Goal: Information Seeking & Learning: Learn about a topic

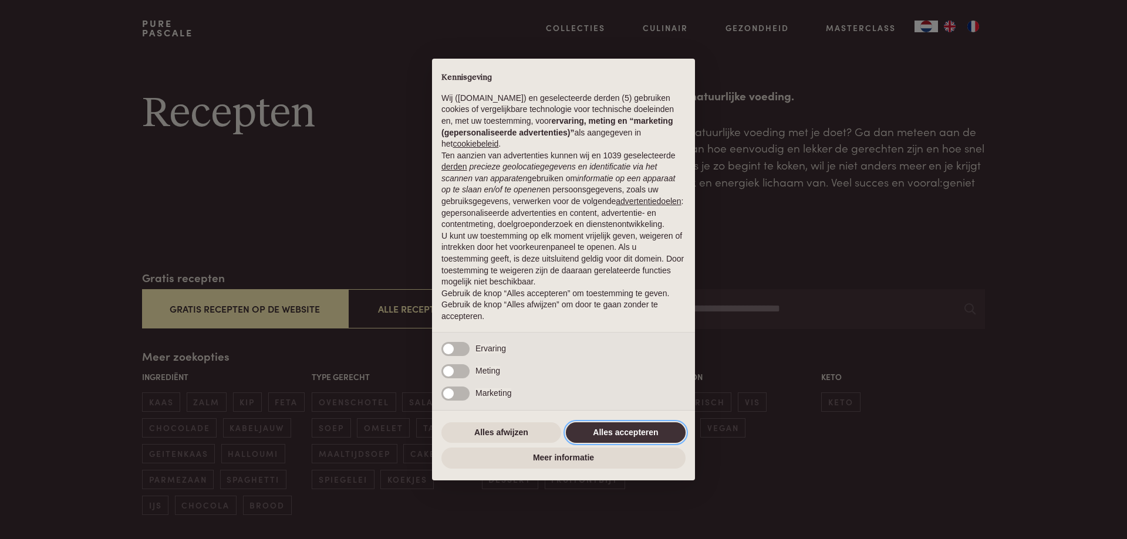
click at [611, 433] on button "Alles accepteren" at bounding box center [626, 433] width 120 height 21
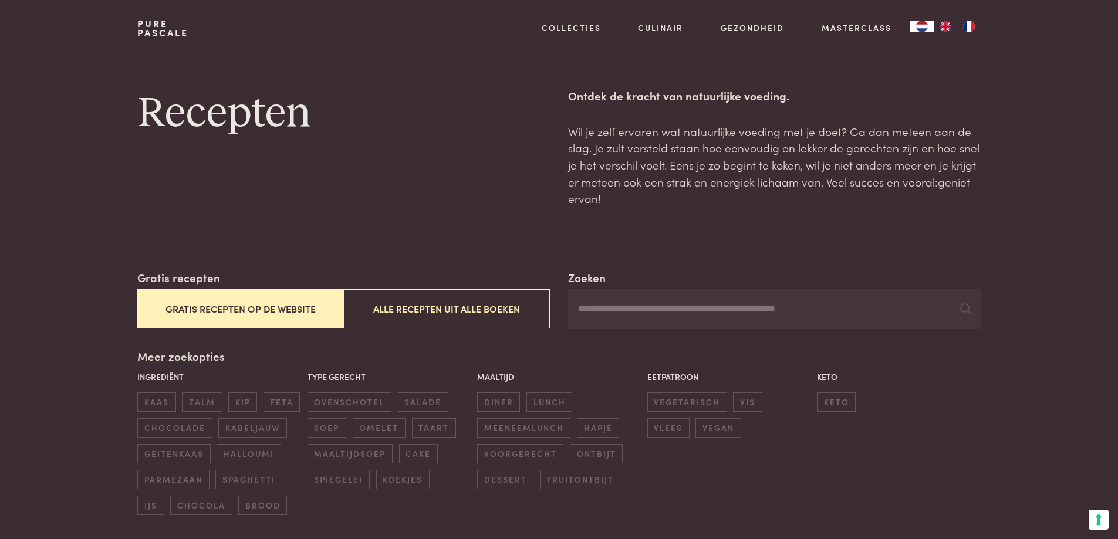
click at [208, 306] on button "Gratis recepten op de website" at bounding box center [240, 308] width 206 height 39
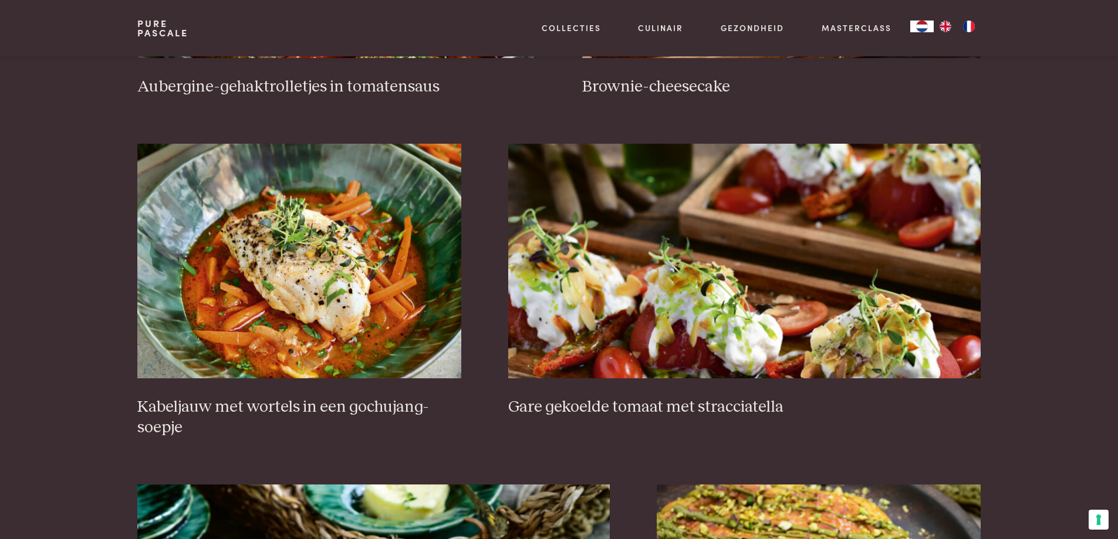
scroll to position [739, 0]
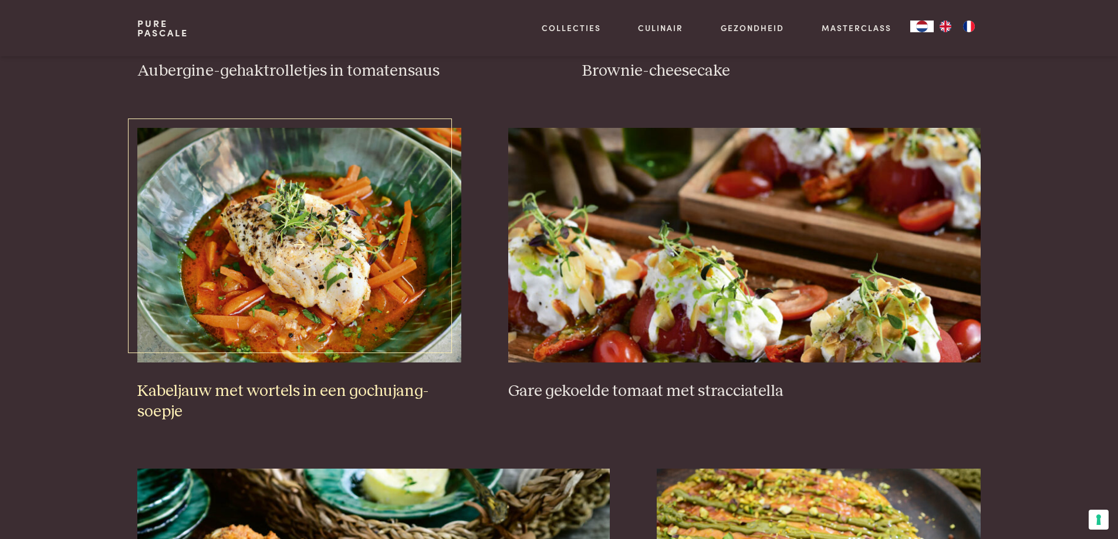
click at [198, 386] on h3 "Kabeljauw met wortels in een gochujang-soepje" at bounding box center [299, 402] width 324 height 41
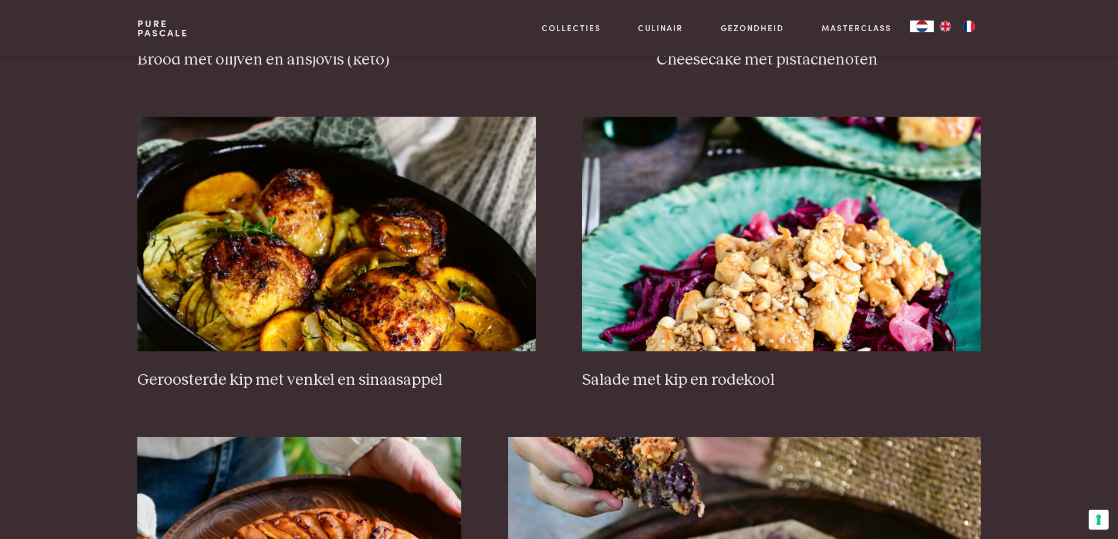
scroll to position [1443, 0]
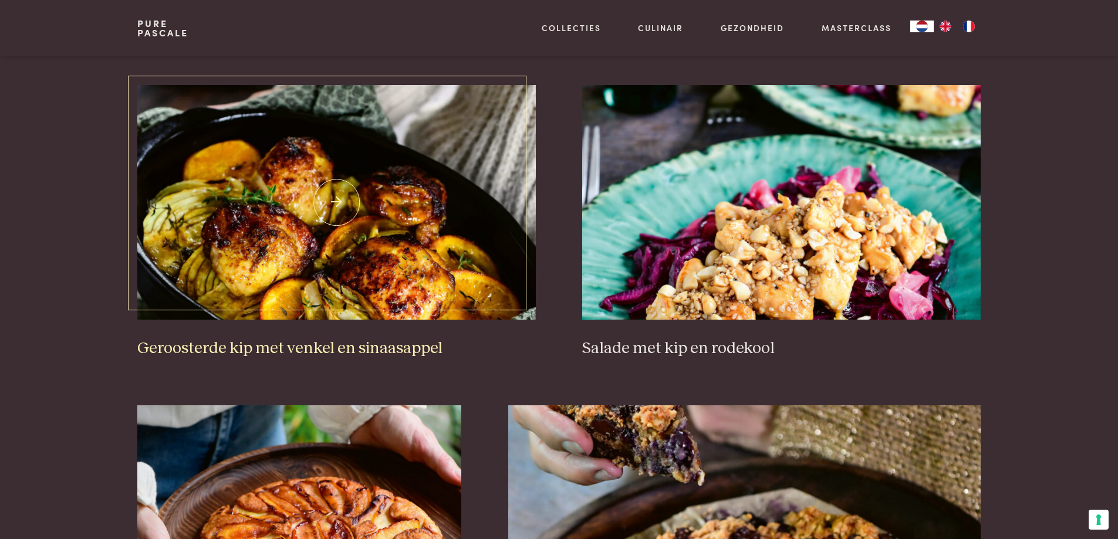
click at [213, 349] on h3 "Geroosterde kip met venkel en sinaasappel" at bounding box center [336, 349] width 398 height 21
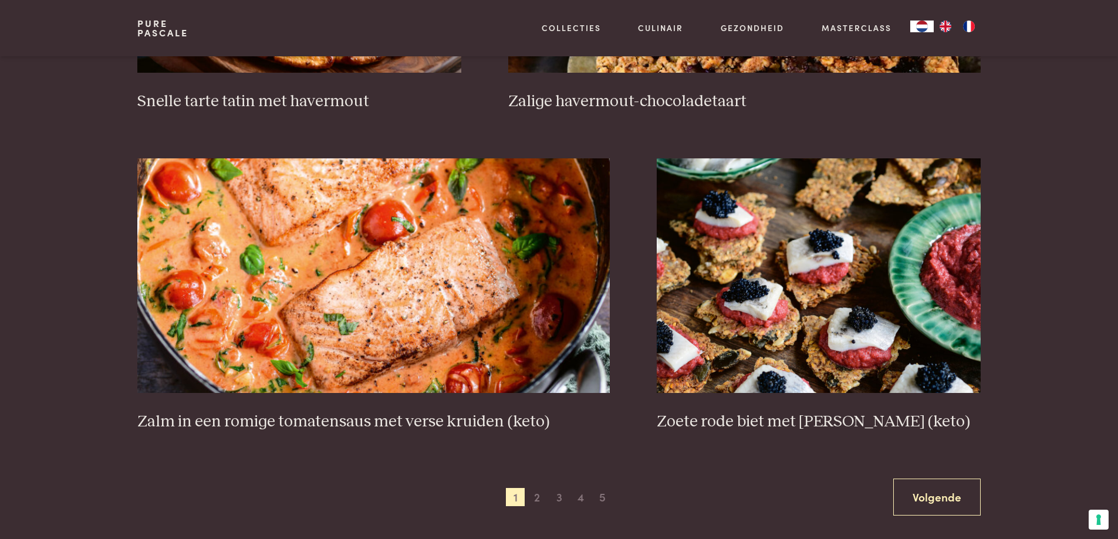
scroll to position [2030, 0]
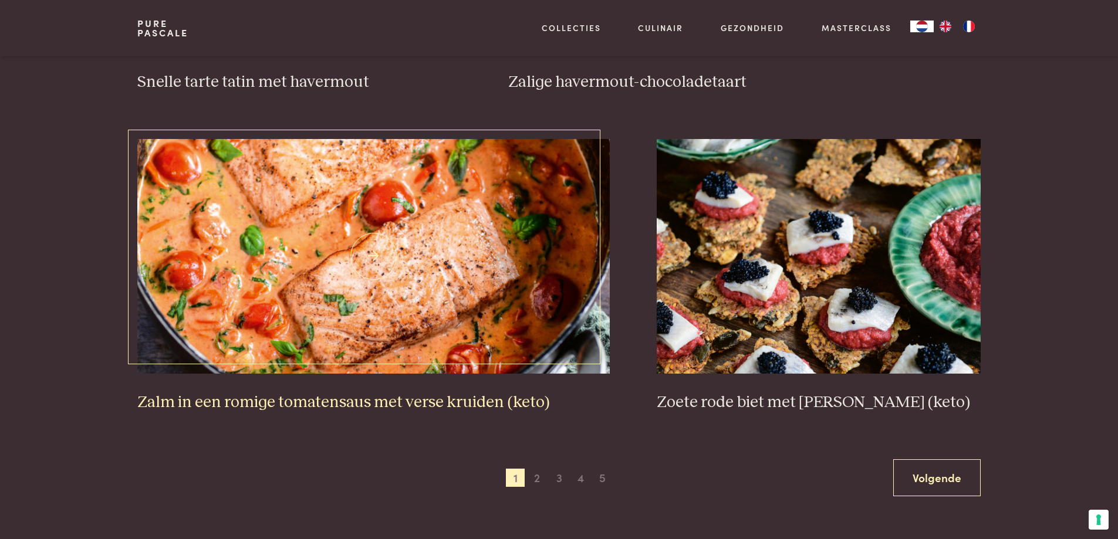
click at [242, 402] on h3 "Zalm in een romige tomatensaus met verse kruiden (keto)" at bounding box center [373, 403] width 473 height 21
click at [537, 478] on span "2" at bounding box center [537, 478] width 19 height 19
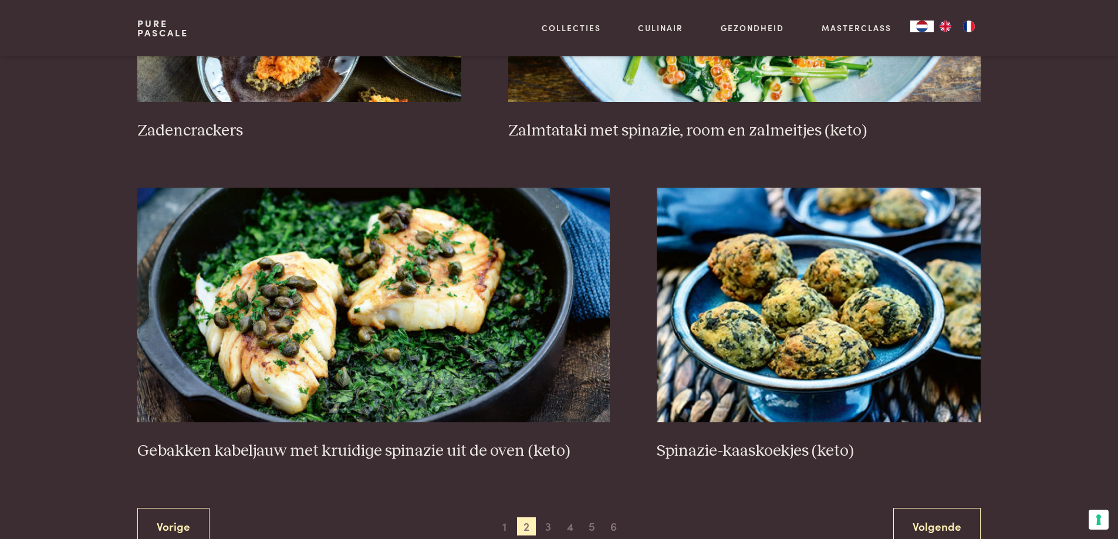
scroll to position [2030, 0]
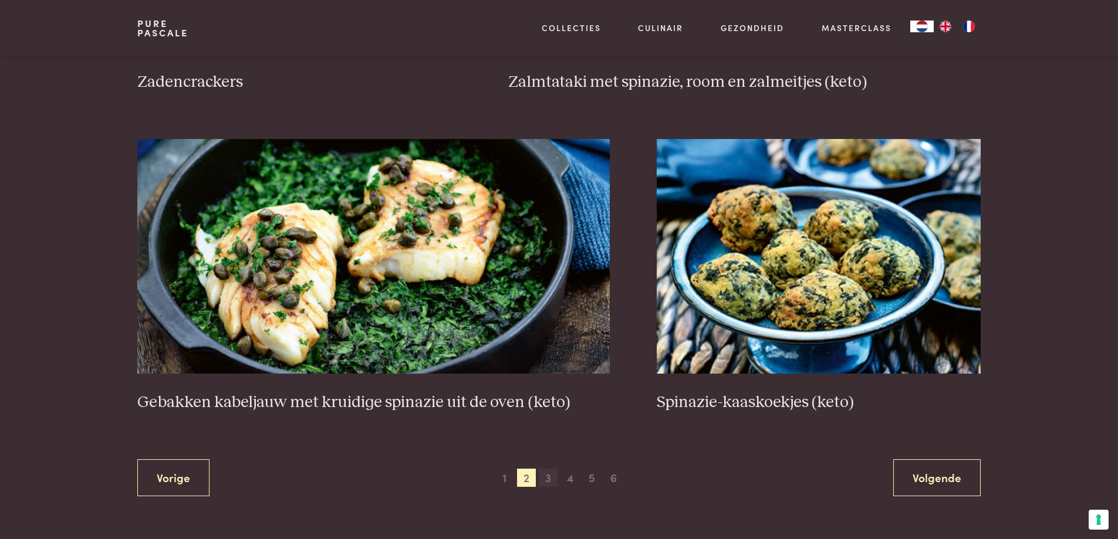
click at [545, 474] on span "3" at bounding box center [548, 478] width 19 height 19
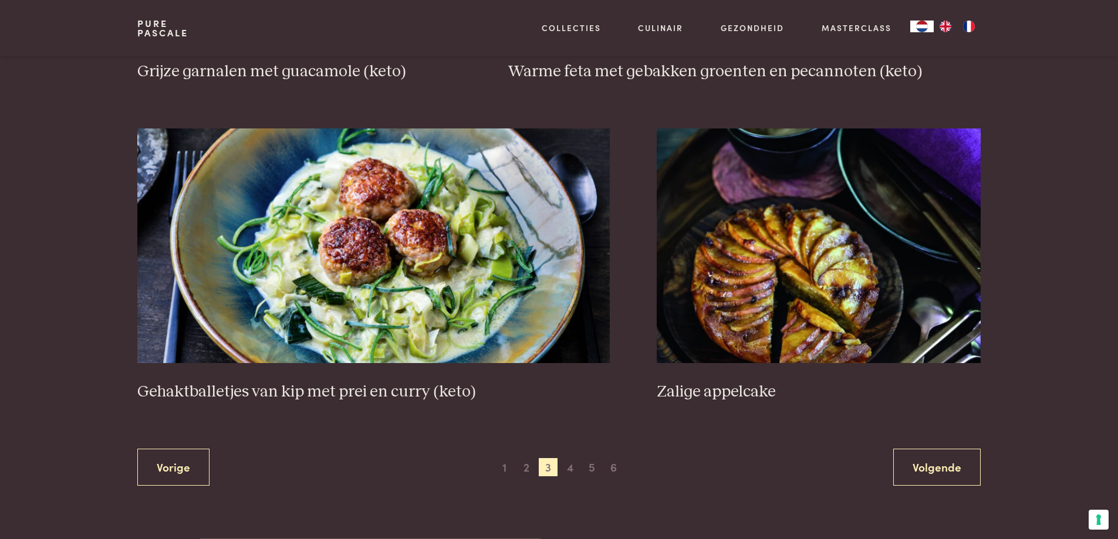
scroll to position [2148, 0]
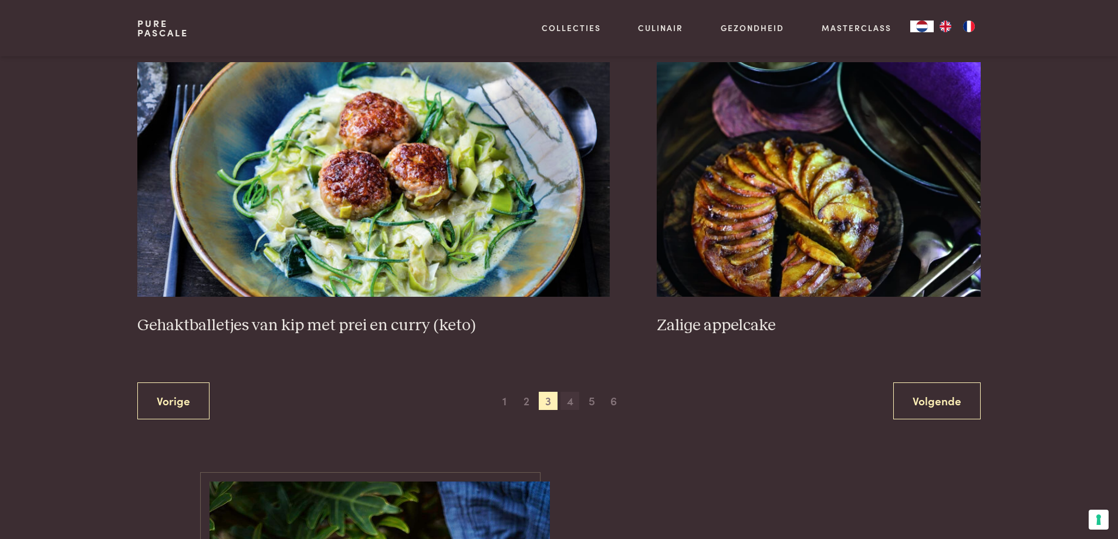
click at [569, 404] on span "4" at bounding box center [570, 401] width 19 height 19
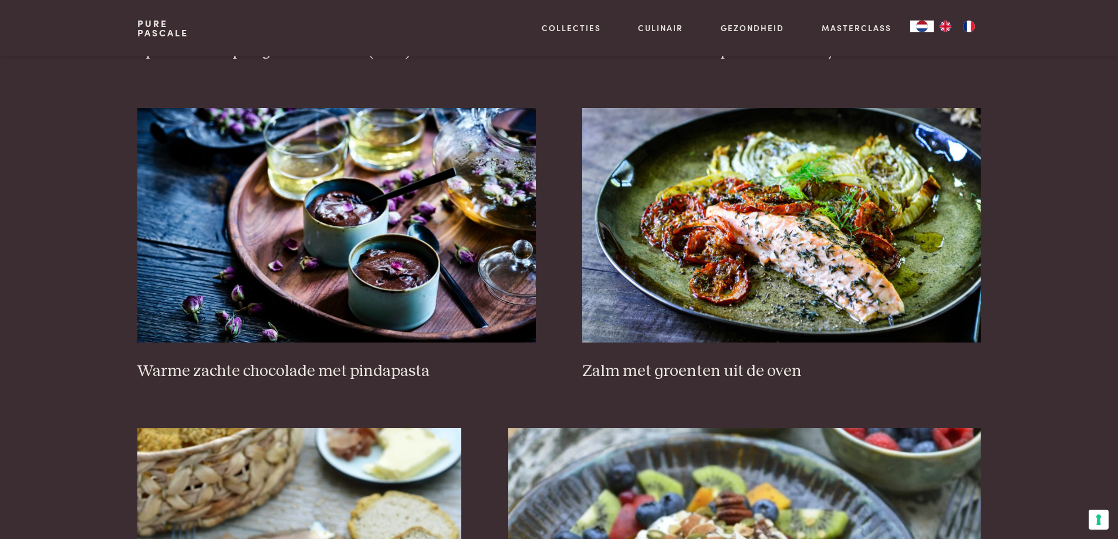
scroll to position [1443, 0]
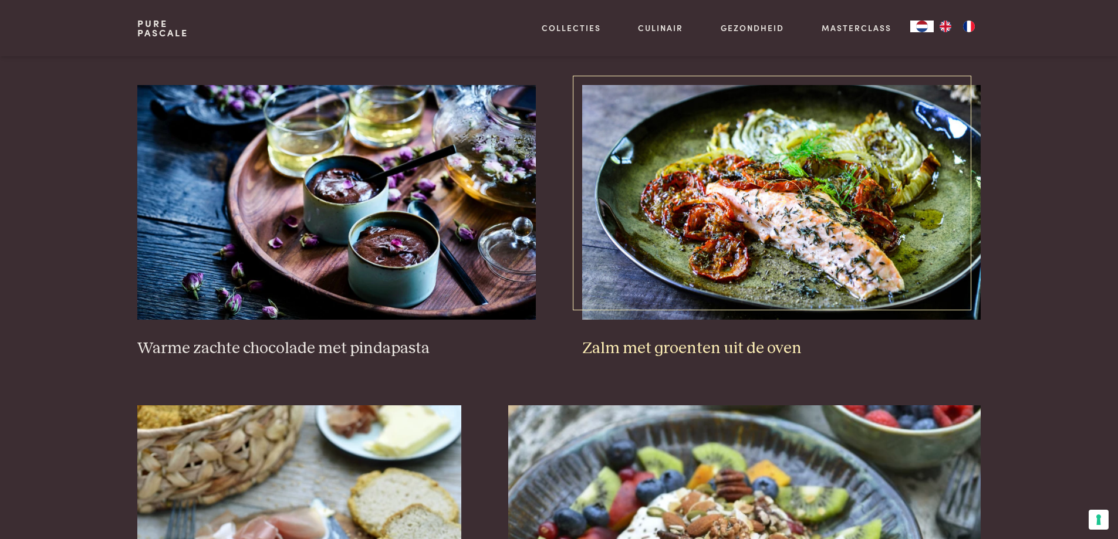
click at [684, 351] on h3 "Zalm met groenten uit de oven" at bounding box center [781, 349] width 398 height 21
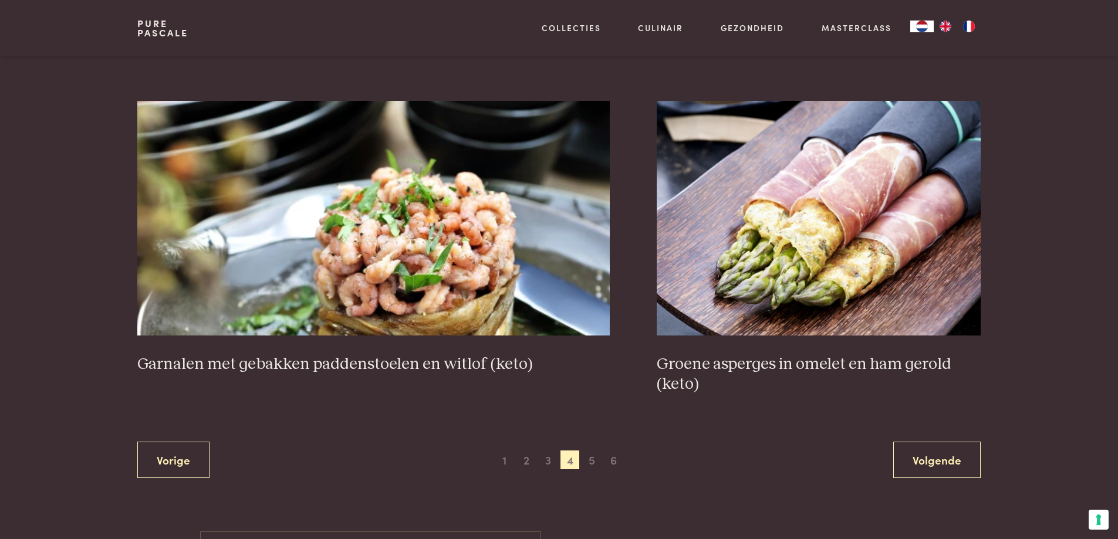
scroll to position [2089, 0]
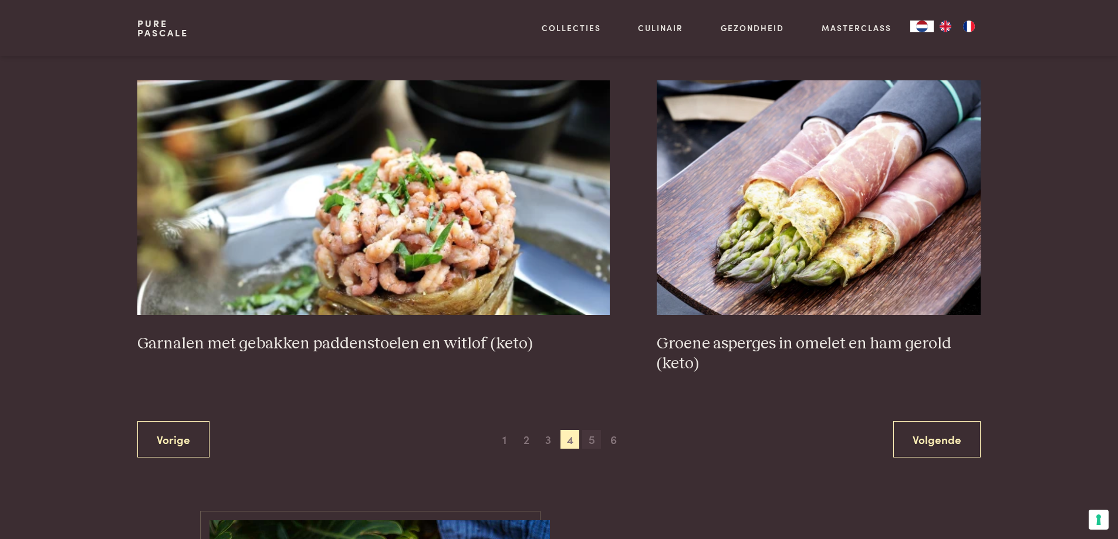
click at [591, 441] on span "5" at bounding box center [591, 439] width 19 height 19
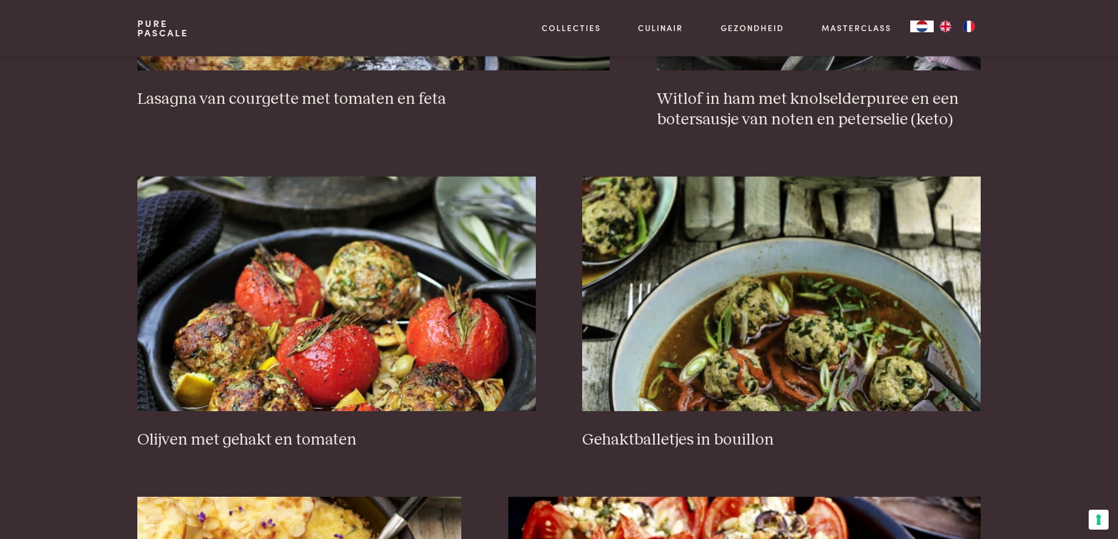
scroll to position [1443, 0]
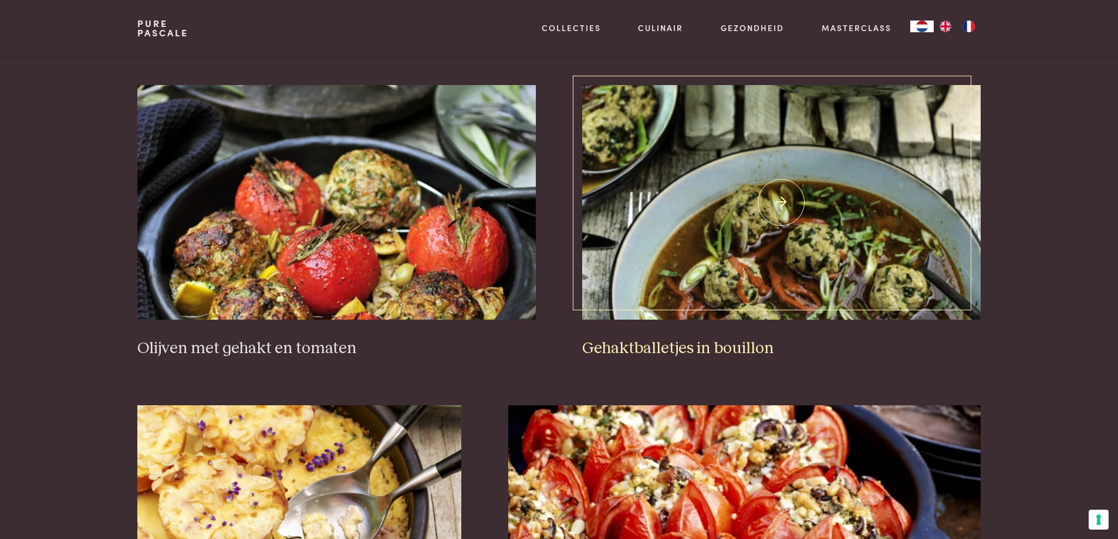
click at [691, 350] on h3 "Gehaktballetjes in bouillon" at bounding box center [781, 349] width 398 height 21
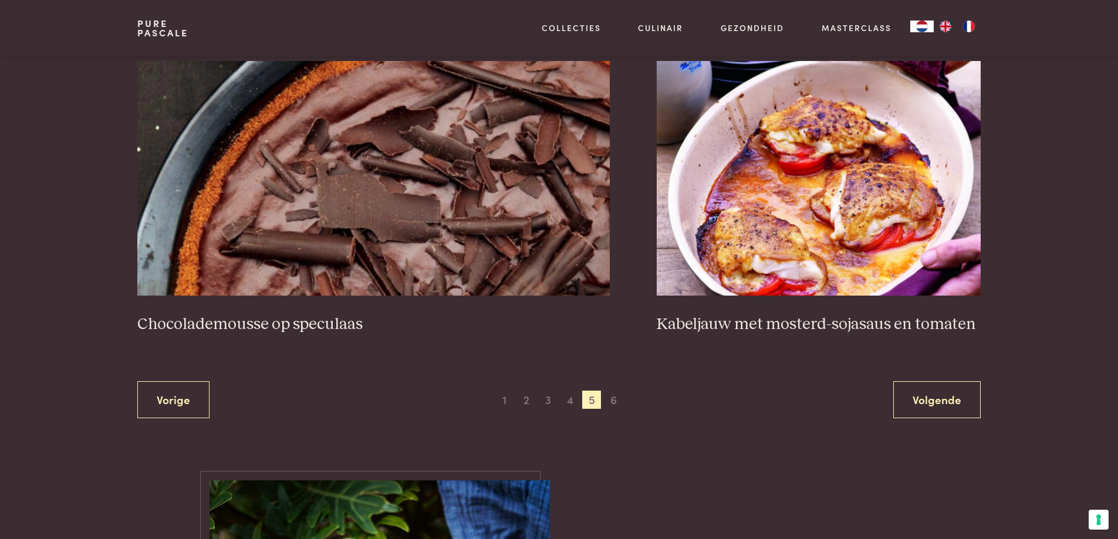
scroll to position [2148, 0]
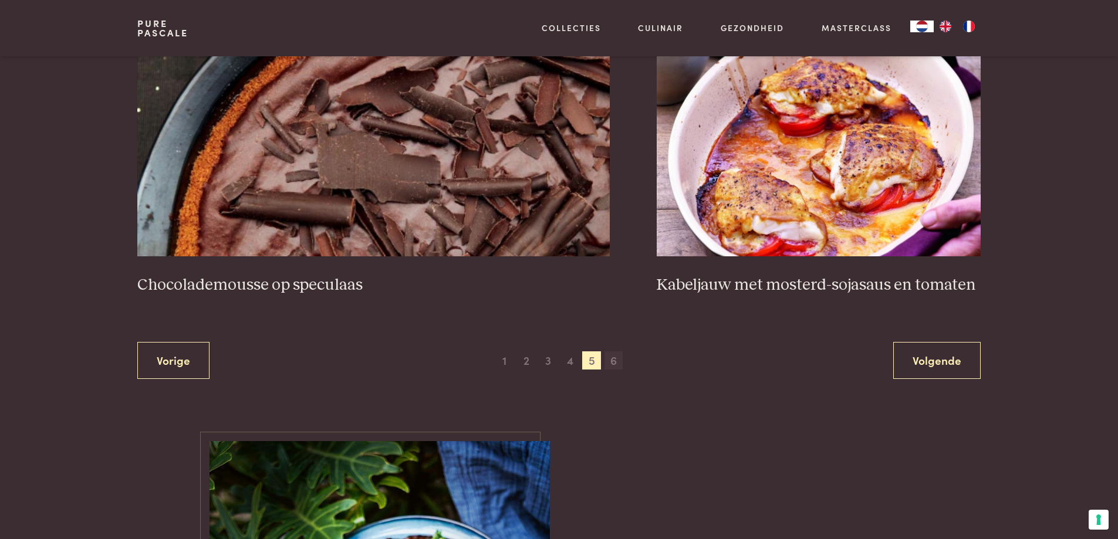
click at [613, 363] on span "6" at bounding box center [614, 361] width 19 height 19
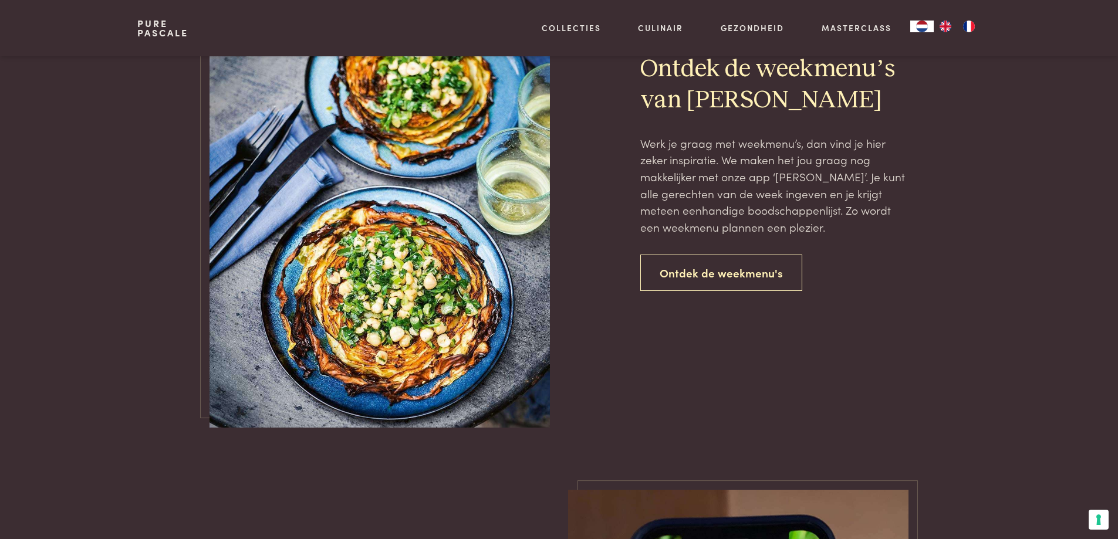
scroll to position [1091, 0]
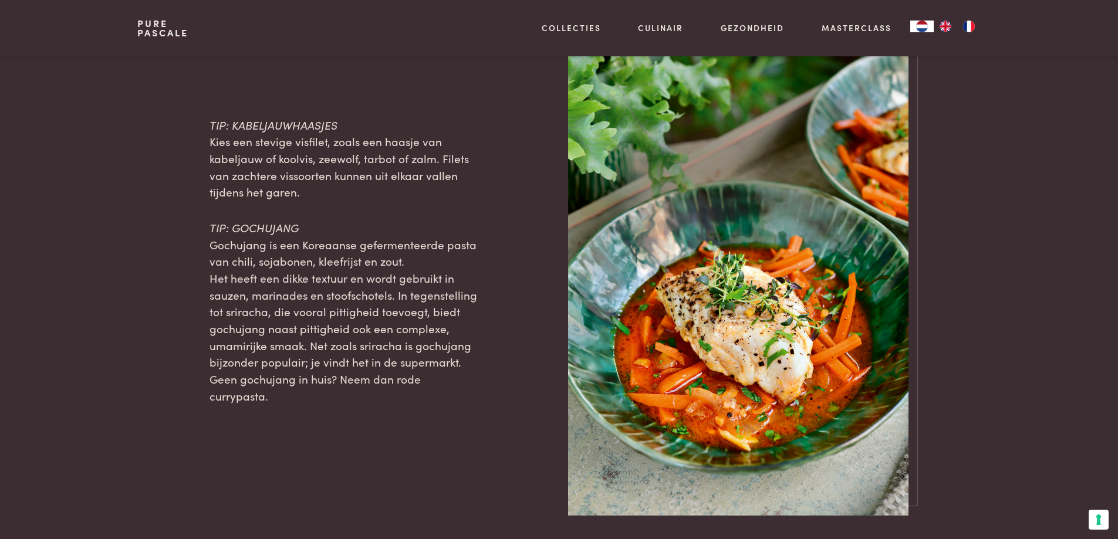
scroll to position [1174, 0]
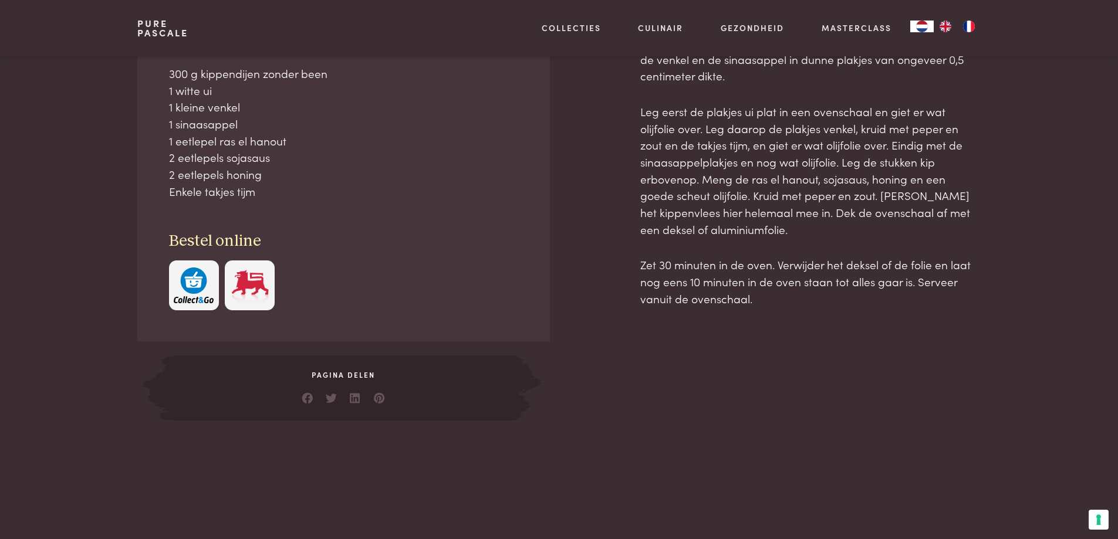
scroll to position [352, 0]
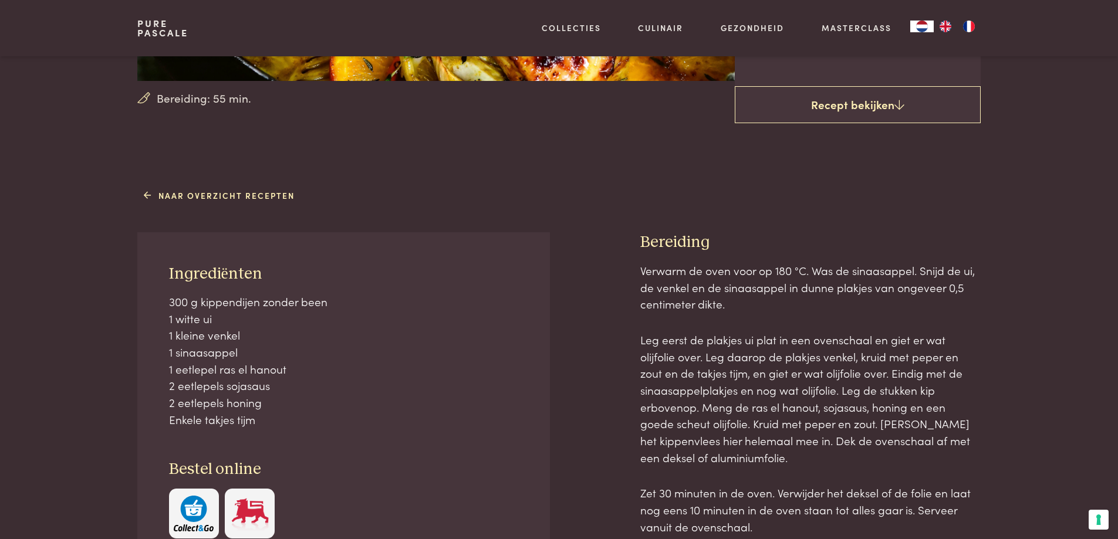
click at [168, 268] on div "Ingrediënten 300 g kippendijen zonder been 1 witte ui 1 kleine venkel 1 sinaasa…" at bounding box center [343, 401] width 412 height 338
click at [181, 271] on span "Ingrediënten" at bounding box center [215, 274] width 93 height 16
drag, startPoint x: 188, startPoint y: 272, endPoint x: 199, endPoint y: 278, distance: 12.3
click at [209, 279] on span "Ingrediënten" at bounding box center [215, 274] width 93 height 16
click at [173, 273] on span "Ingrediënten" at bounding box center [215, 274] width 93 height 16
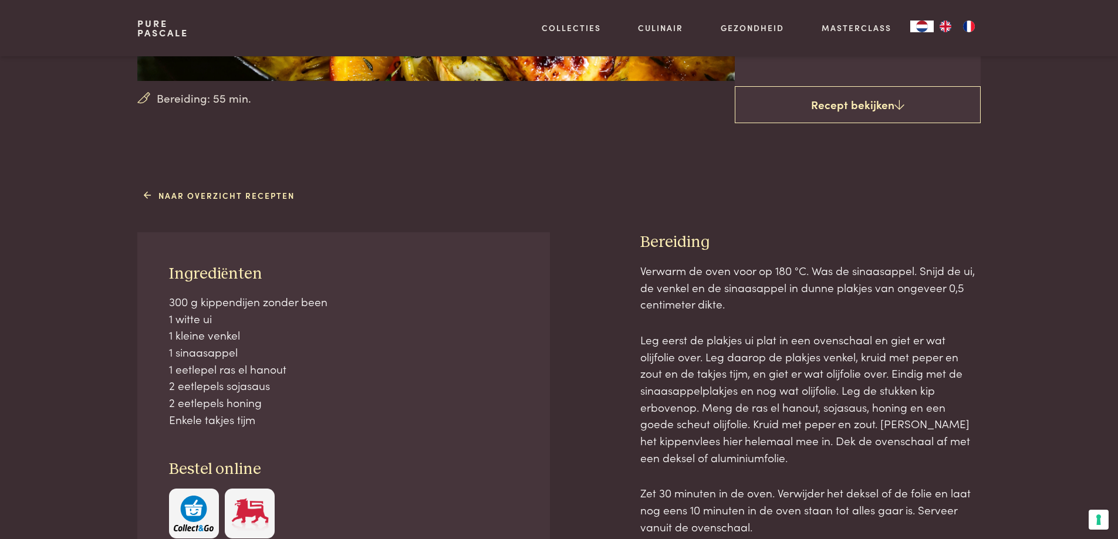
drag, startPoint x: 173, startPoint y: 273, endPoint x: 325, endPoint y: 392, distance: 192.8
click at [286, 433] on div "Ingrediënten 300 g kippendijen zonder been 1 witte ui 1 kleine venkel 1 sinaasa…" at bounding box center [343, 401] width 412 height 338
click at [352, 369] on p "300 g kippendijen zonder been 1 witte ui 1 kleine venkel 1 sinaasappel 1 eetlep…" at bounding box center [344, 361] width 350 height 135
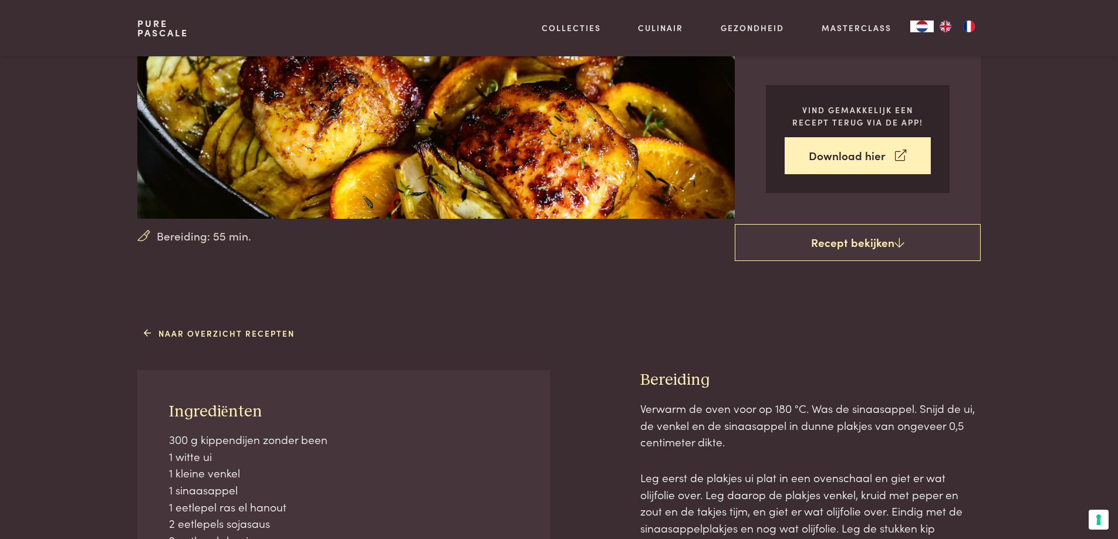
scroll to position [0, 0]
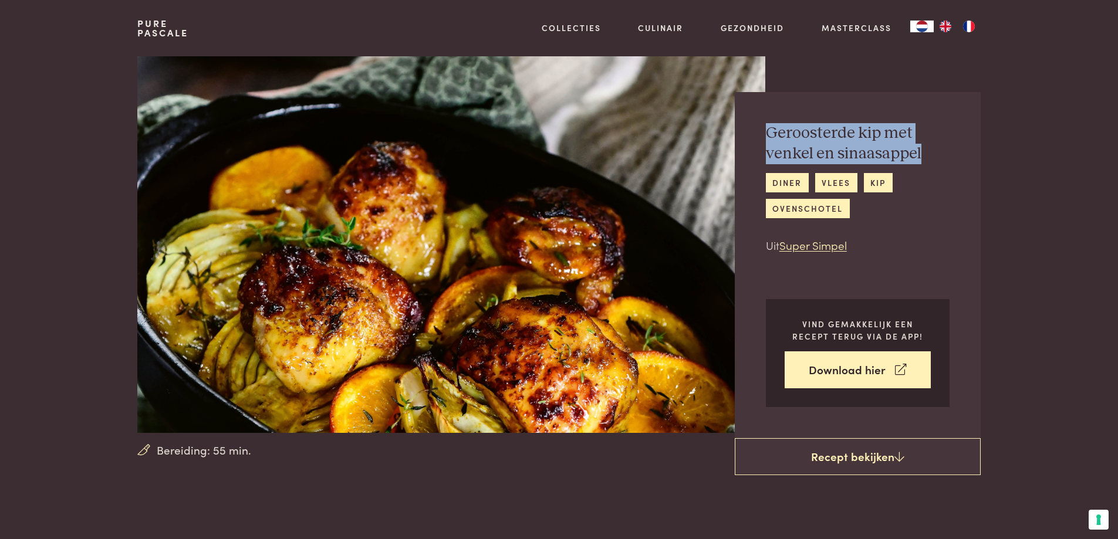
drag, startPoint x: 766, startPoint y: 129, endPoint x: 922, endPoint y: 161, distance: 159.4
click at [922, 161] on h2 "Geroosterde kip met venkel en sinaasappel" at bounding box center [858, 143] width 184 height 41
drag, startPoint x: 768, startPoint y: 129, endPoint x: 922, endPoint y: 156, distance: 156.0
click at [922, 156] on h2 "Geroosterde kip met venkel en sinaasappel" at bounding box center [858, 143] width 184 height 41
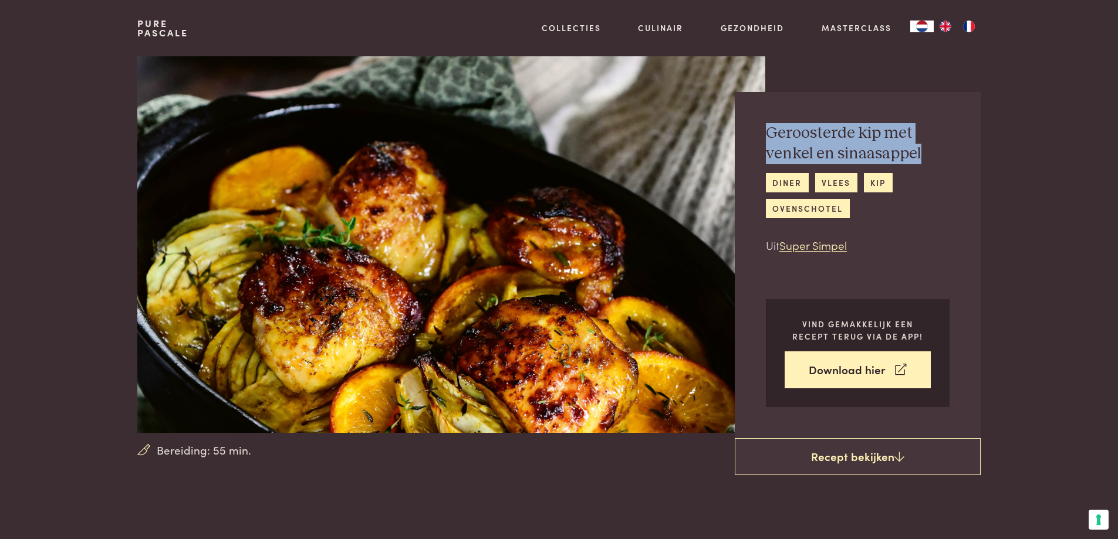
copy h2 "Geroosterde kip met venkel en sinaasappel"
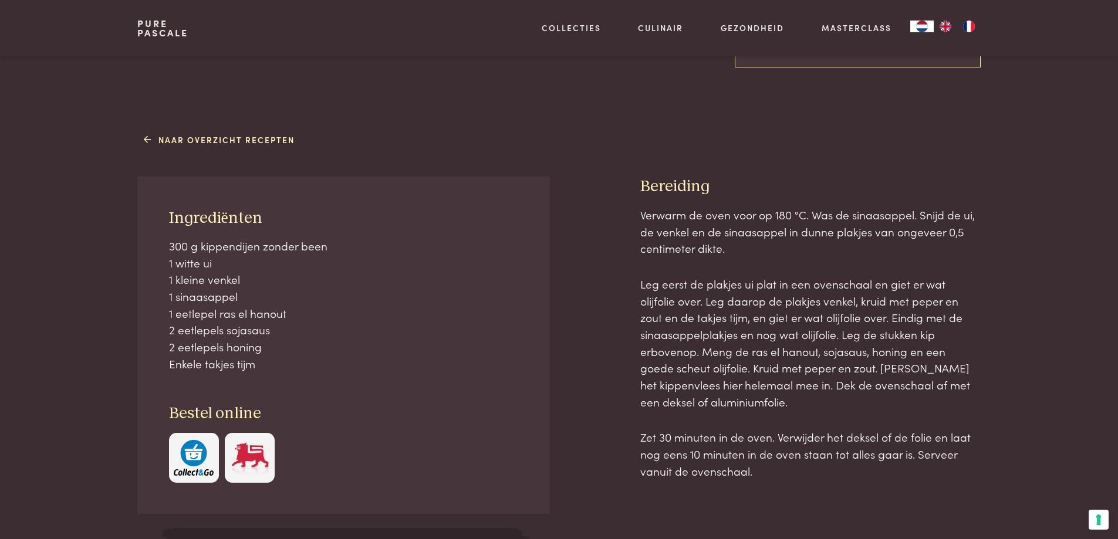
scroll to position [411, 0]
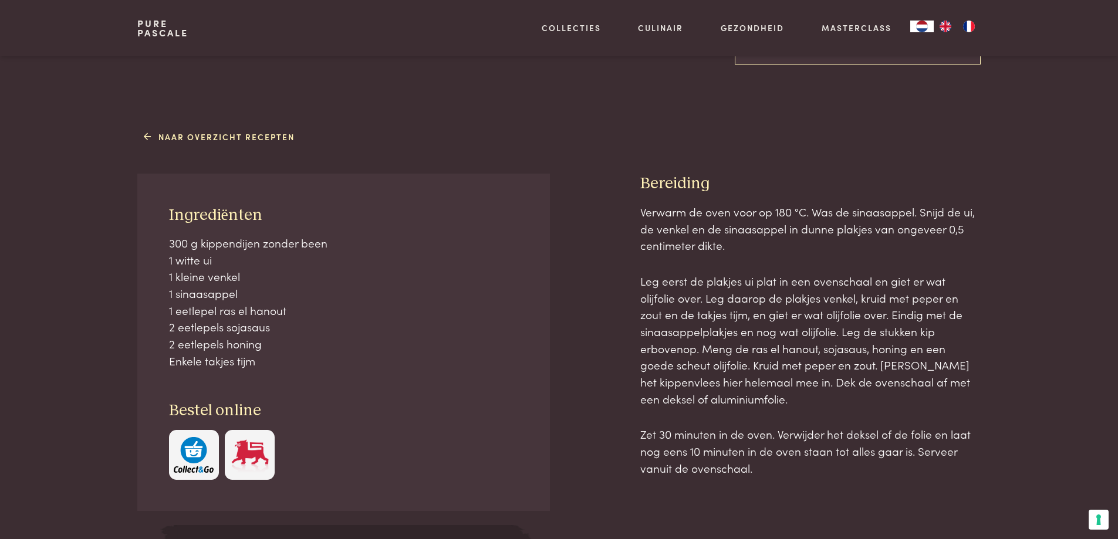
click at [169, 211] on span "Ingrediënten" at bounding box center [215, 215] width 93 height 16
drag, startPoint x: 178, startPoint y: 211, endPoint x: 187, endPoint y: 211, distance: 8.2
click at [180, 211] on span "Ingrediënten" at bounding box center [215, 215] width 93 height 16
drag, startPoint x: 254, startPoint y: 236, endPoint x: 336, endPoint y: 363, distance: 150.8
click at [336, 363] on div "Ingrediënten 300 g kippendijen zonder been 1 witte ui 1 kleine venkel 1 sinaasa…" at bounding box center [343, 343] width 412 height 338
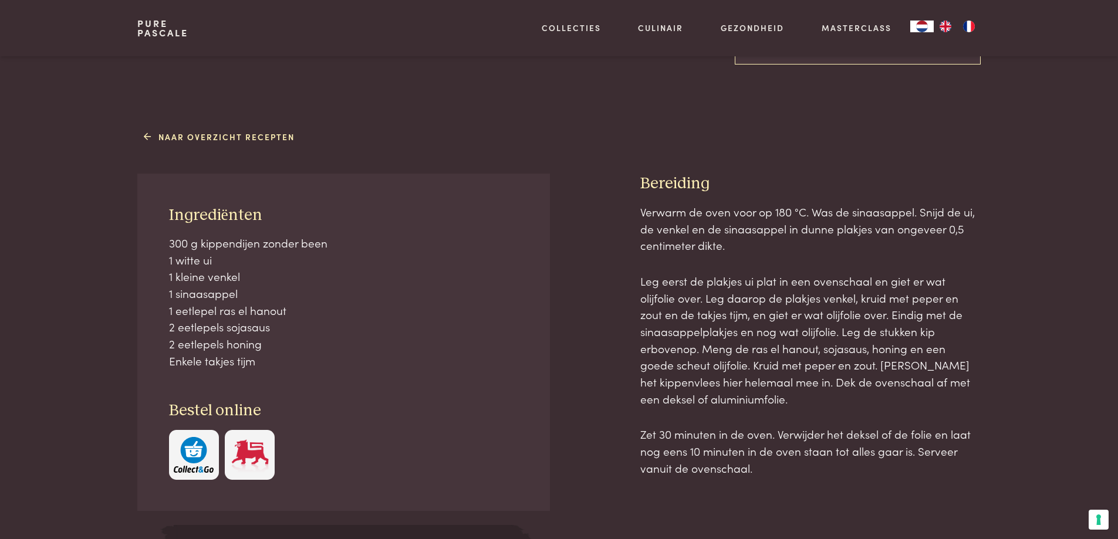
copy div "diënten 300 g kippendijen zonder been 1 witte ui 1 kleine venkel 1 sinaasappel …"
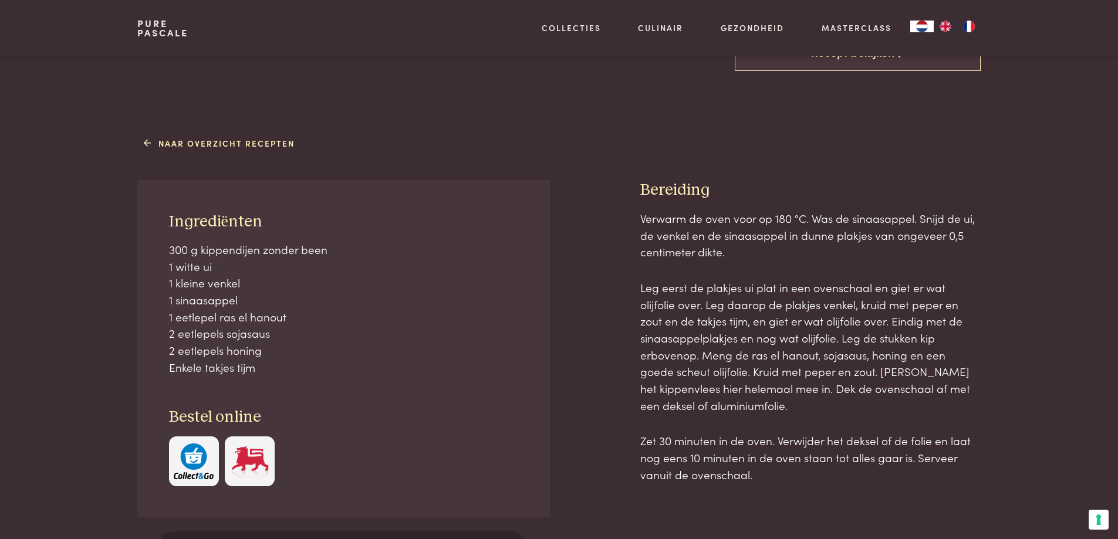
scroll to position [117, 0]
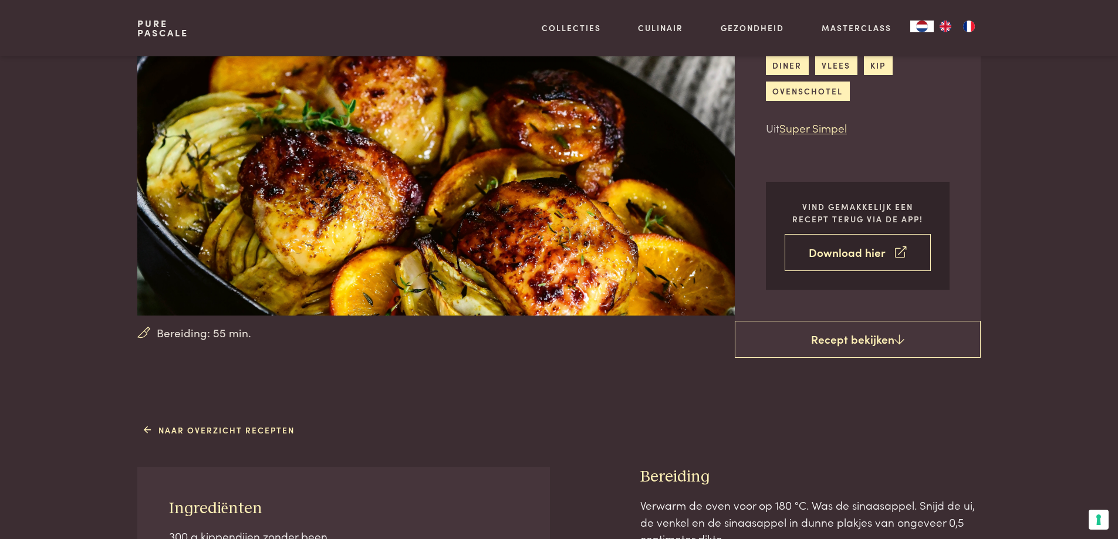
click at [811, 257] on link "Download hier" at bounding box center [858, 252] width 146 height 37
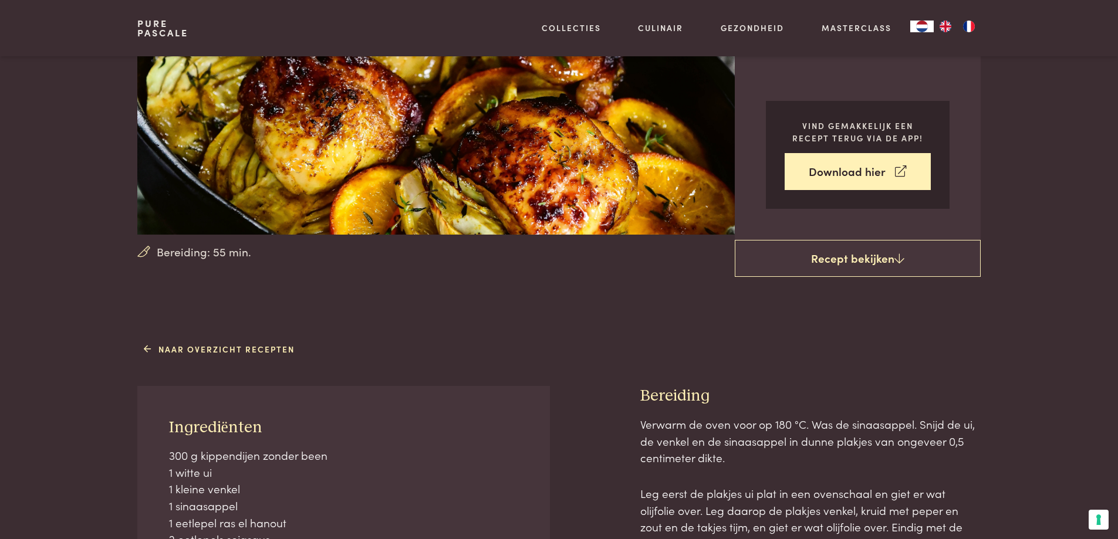
scroll to position [411, 0]
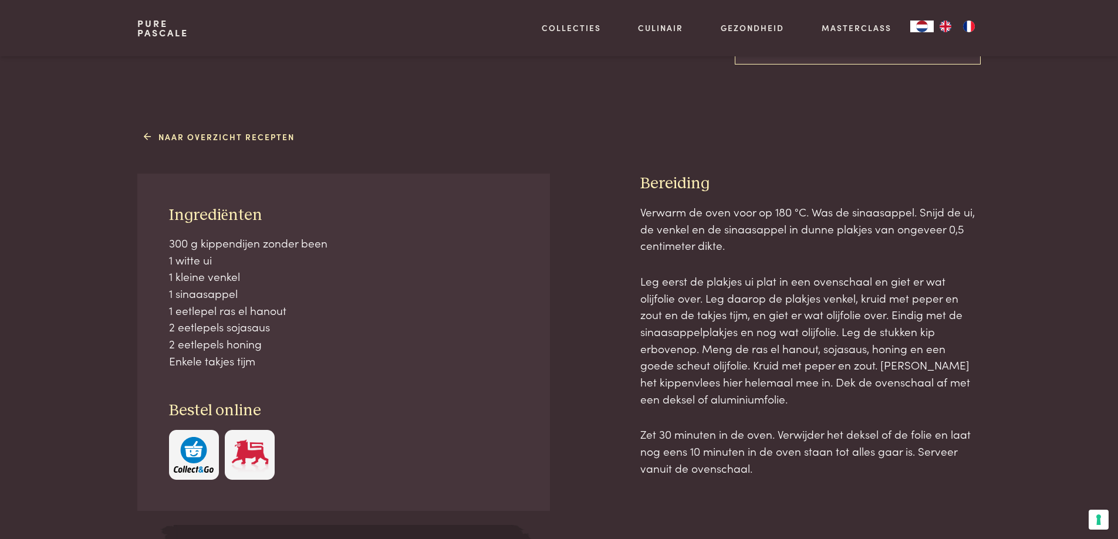
click at [325, 331] on p "300 g kippendijen zonder been 1 witte ui 1 kleine venkel 1 sinaasappel 1 eetlep…" at bounding box center [344, 302] width 350 height 135
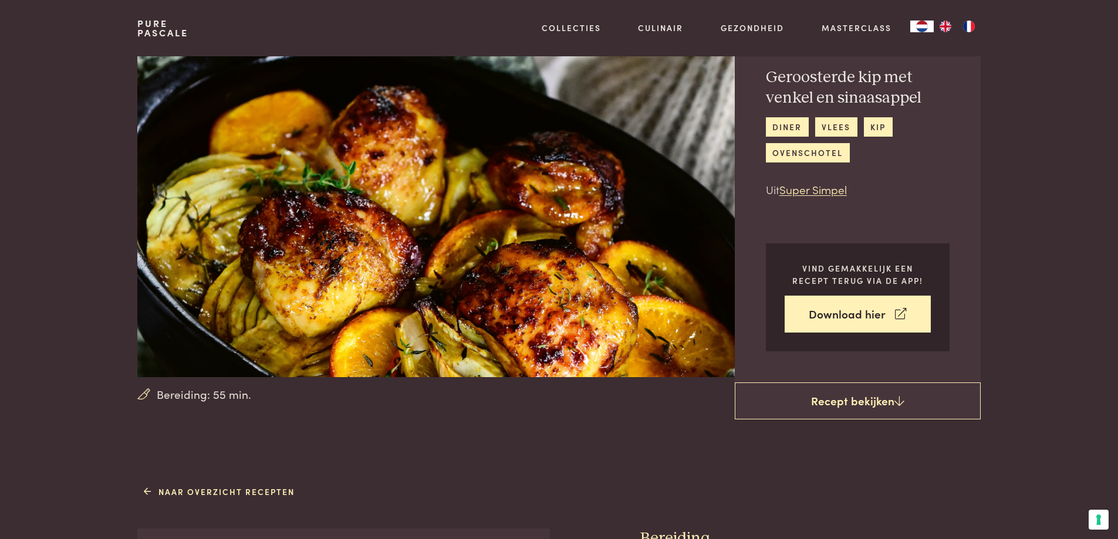
scroll to position [0, 0]
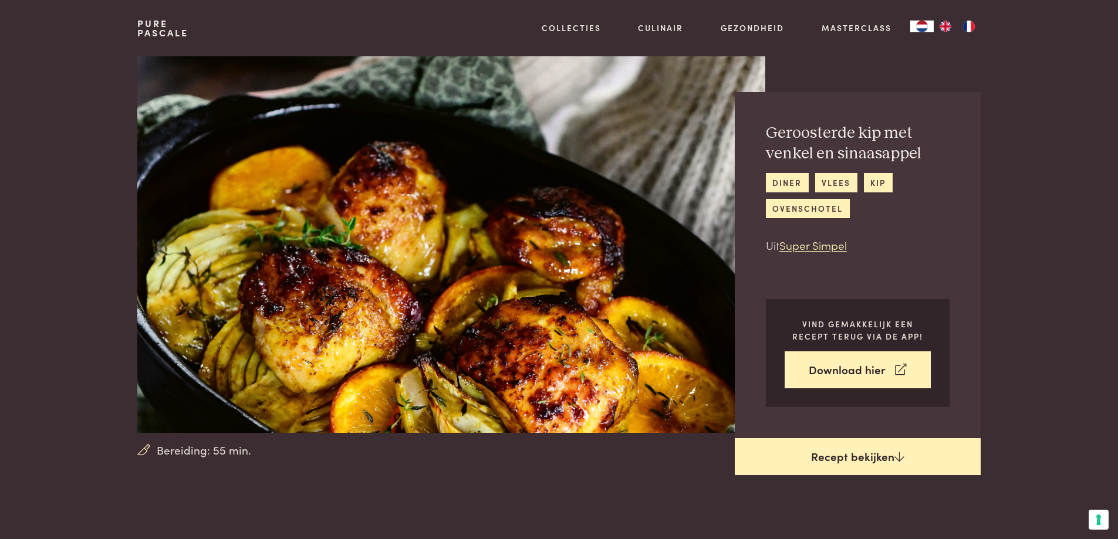
click at [819, 451] on link "Recept bekijken" at bounding box center [858, 457] width 246 height 38
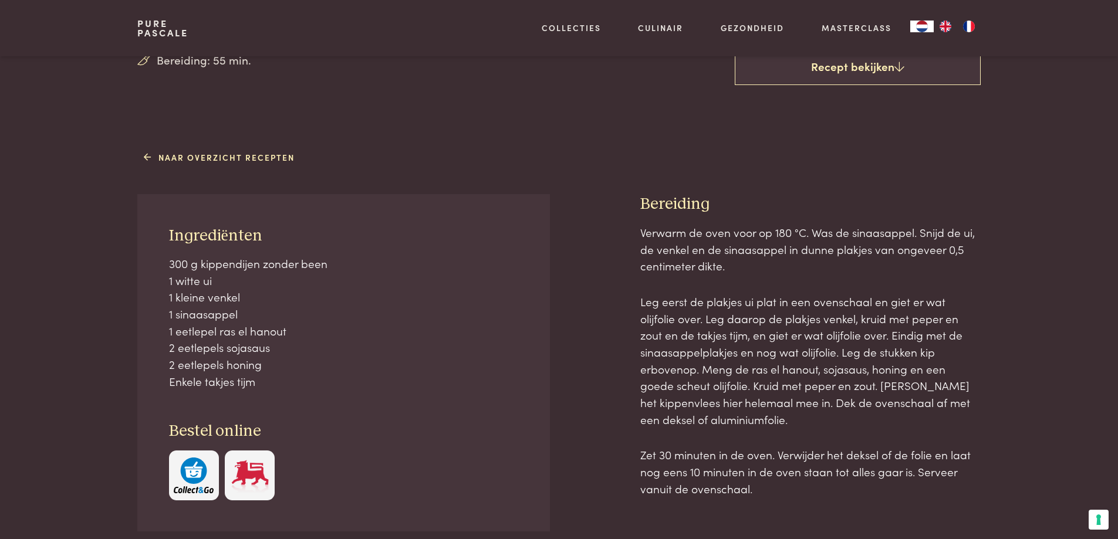
scroll to position [411, 0]
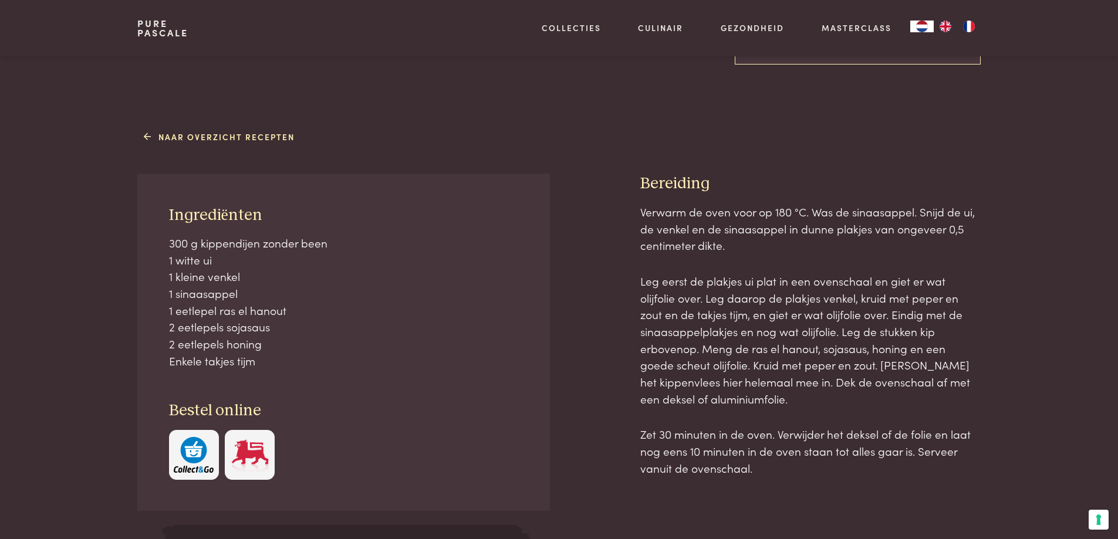
scroll to position [538, 0]
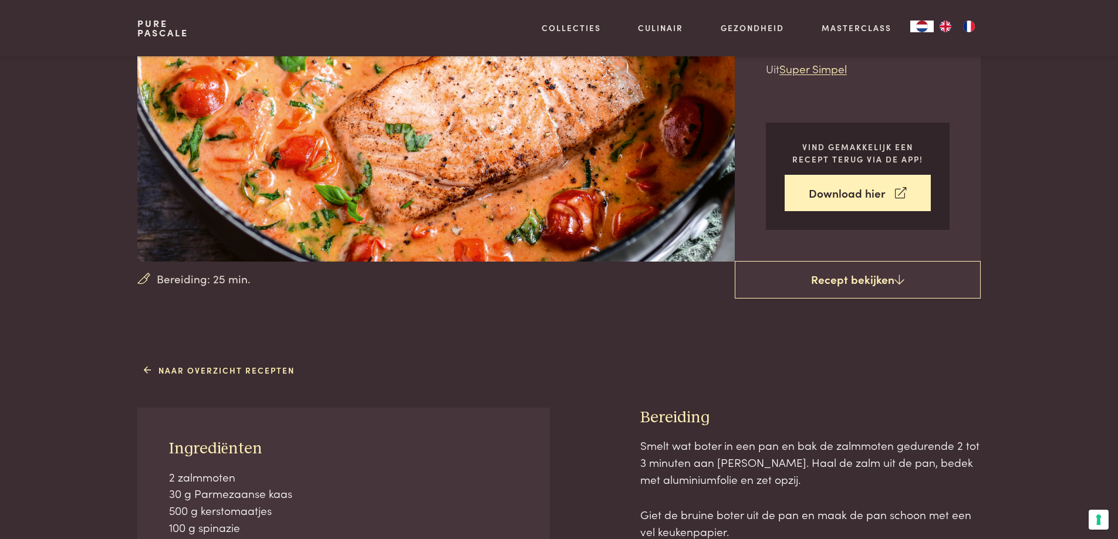
scroll to position [59, 0]
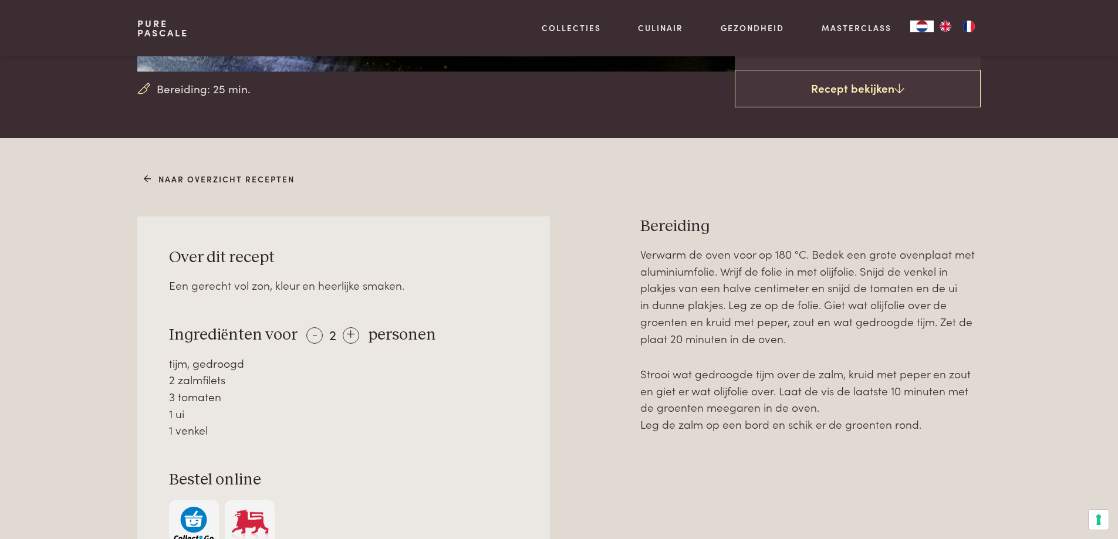
scroll to position [352, 0]
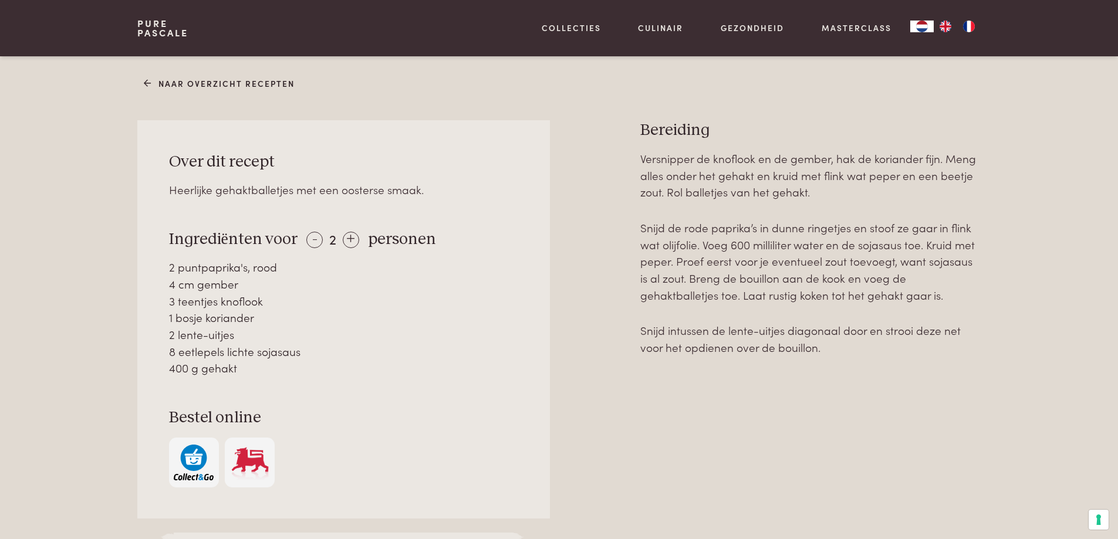
scroll to position [470, 0]
